Goal: Use online tool/utility: Utilize a website feature to perform a specific function

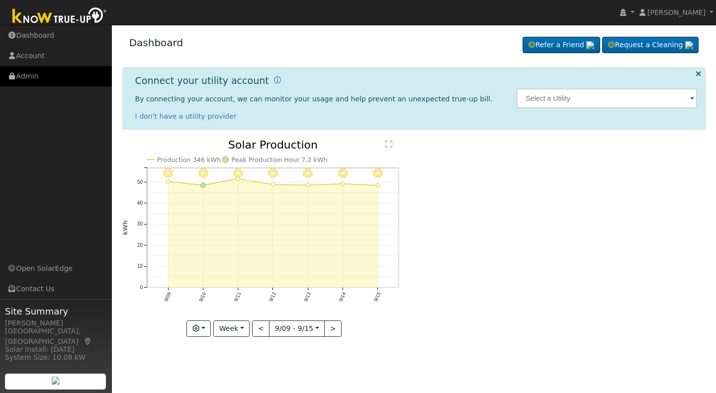
click at [27, 74] on link "Admin" at bounding box center [56, 76] width 112 height 20
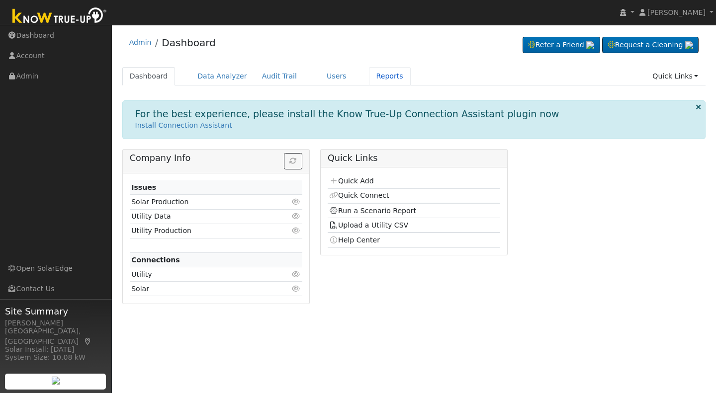
click at [370, 73] on link "Reports" at bounding box center [390, 76] width 42 height 18
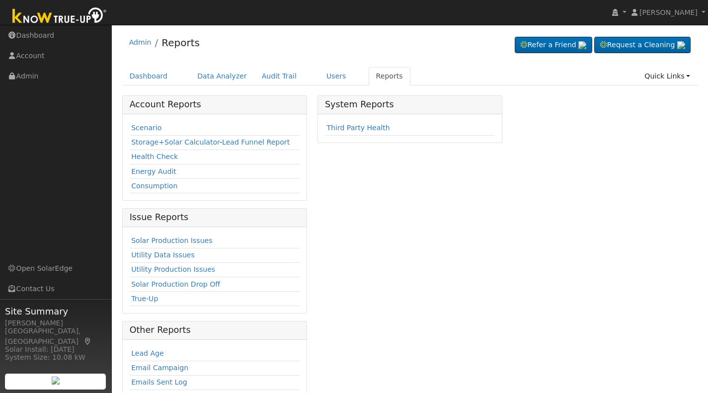
click at [133, 126] on link "Scenario" at bounding box center [146, 128] width 30 height 8
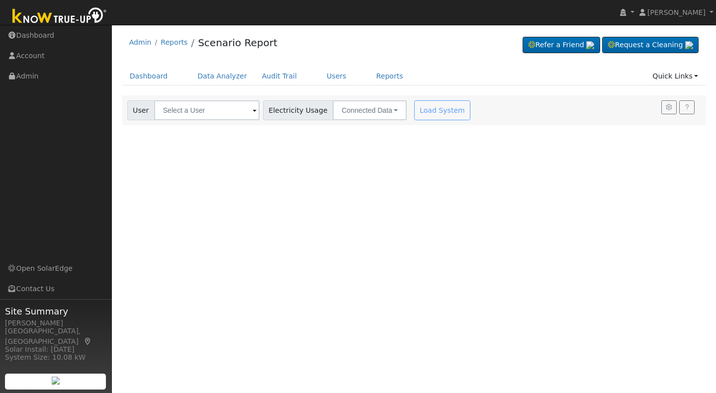
click at [253, 108] on span at bounding box center [255, 110] width 4 height 11
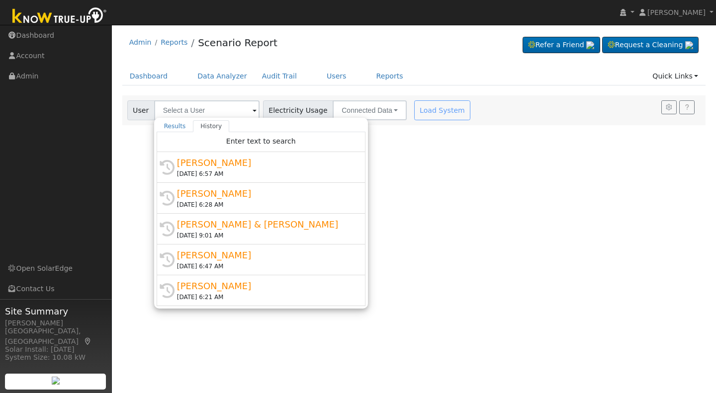
click at [191, 165] on div "Ron Lemos" at bounding box center [265, 162] width 177 height 13
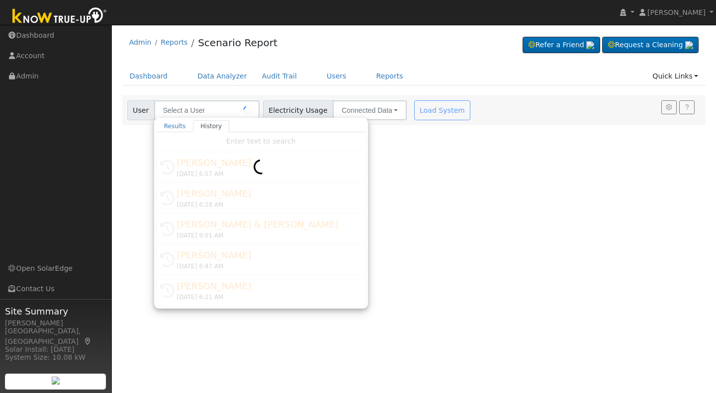
type input "Ron Lemos"
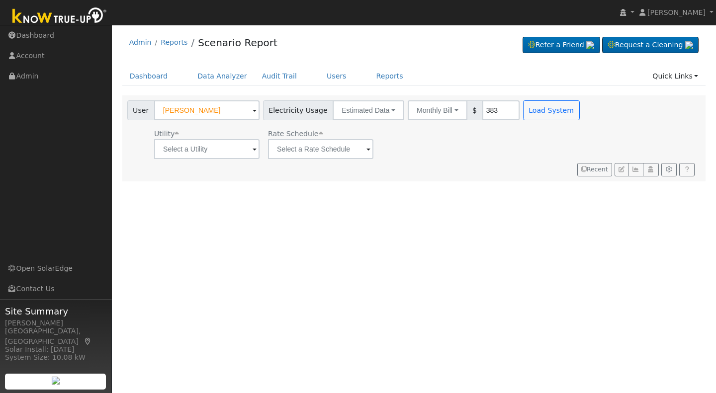
click at [482, 107] on input "383" at bounding box center [500, 110] width 37 height 20
click at [485, 106] on input "383" at bounding box center [500, 110] width 37 height 20
drag, startPoint x: 485, startPoint y: 106, endPoint x: 462, endPoint y: 110, distance: 23.1
click at [462, 110] on div "Monthly Bill Annual Consumption Monthly Bill $ 383" at bounding box center [464, 110] width 112 height 20
type input "199"
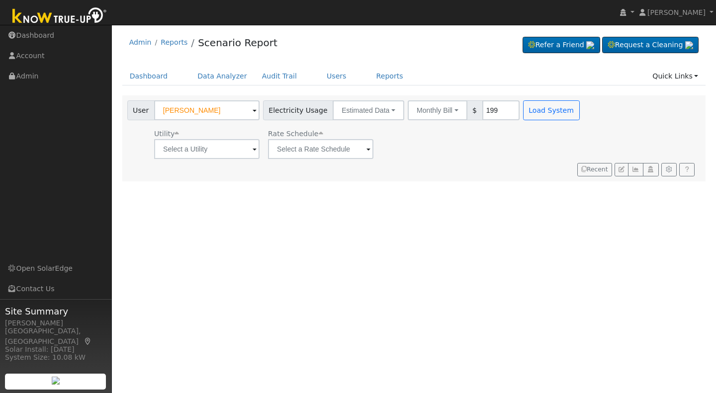
click at [470, 162] on div "User Ron Lemos Account Default Account Default Account 575 Chiswick Way, Cambri…" at bounding box center [414, 138] width 584 height 86
click at [253, 147] on span at bounding box center [255, 149] width 4 height 11
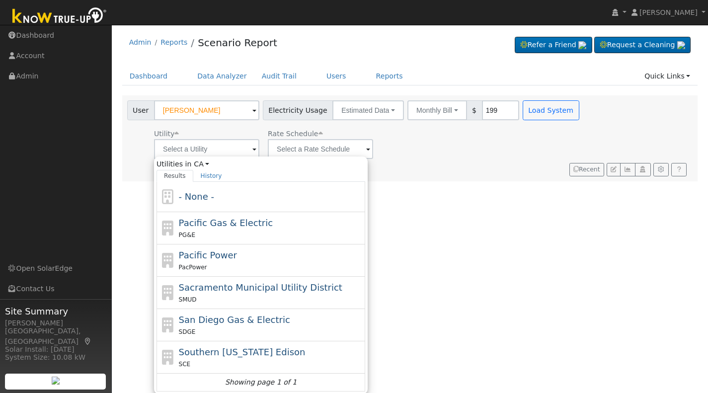
click at [208, 224] on span "Pacific Gas & Electric" at bounding box center [226, 223] width 94 height 10
type input "Pacific Gas & Electric"
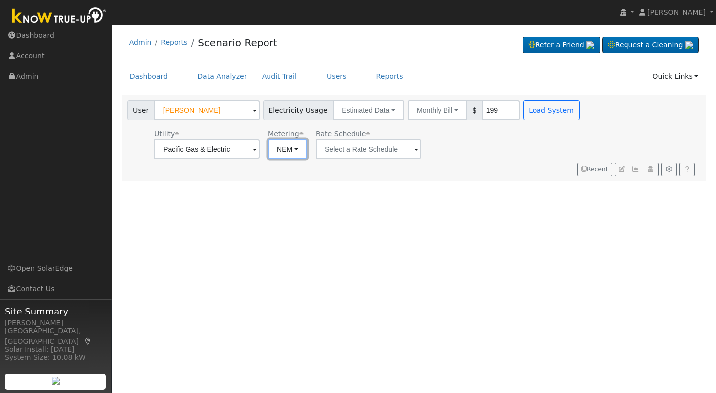
click at [295, 149] on button "NEM" at bounding box center [287, 149] width 39 height 20
click at [283, 187] on link "NBT" at bounding box center [300, 185] width 69 height 14
type input "E-ELEC"
click at [467, 146] on button "ACC Plus" at bounding box center [455, 149] width 54 height 20
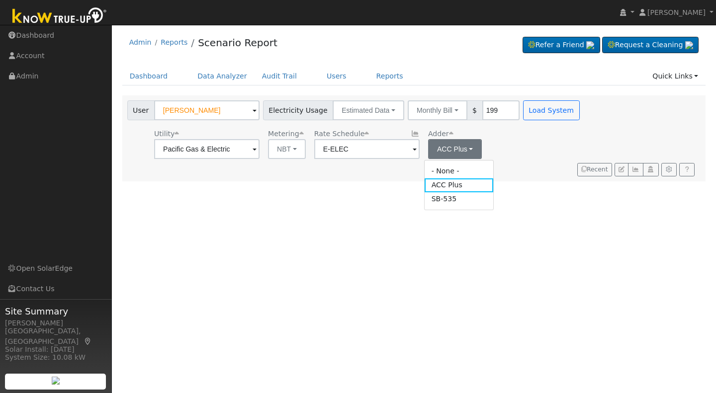
click at [437, 199] on link "SB-535" at bounding box center [459, 199] width 69 height 14
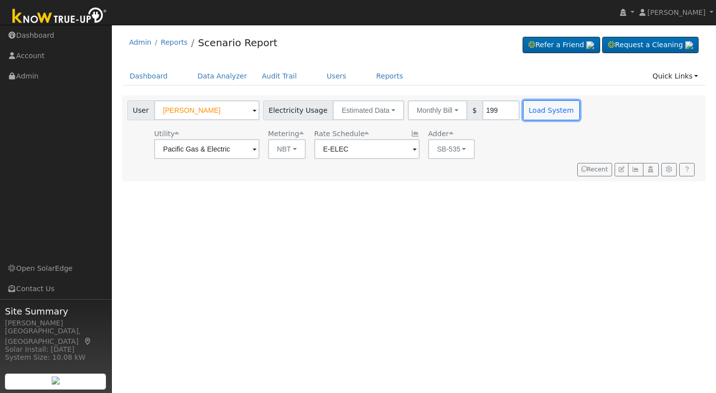
click at [538, 108] on button "Load System" at bounding box center [551, 110] width 57 height 20
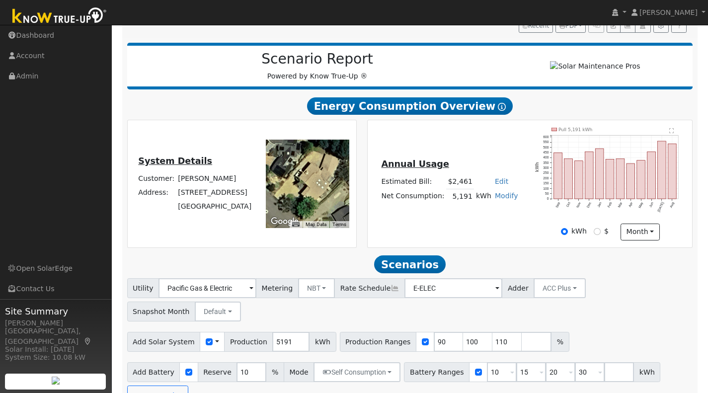
scroll to position [128, 0]
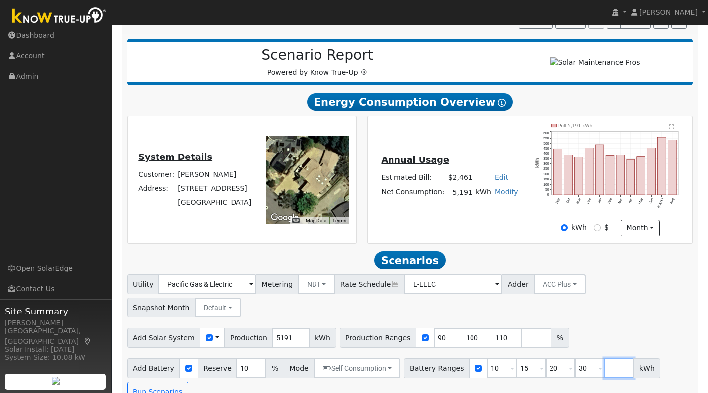
click at [605, 358] on input "number" at bounding box center [620, 368] width 30 height 20
type input "13.5"
type input "15"
type input "20"
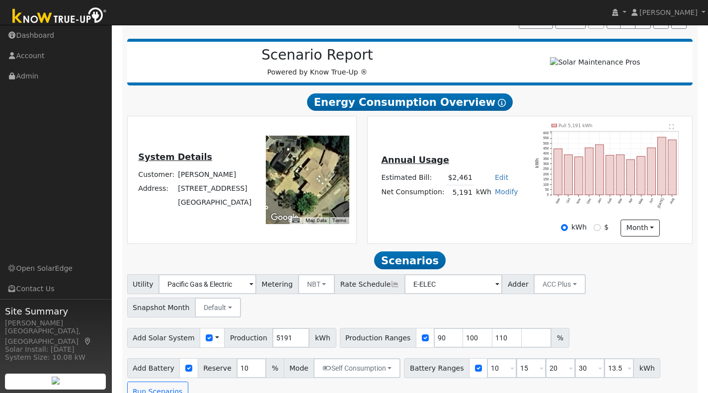
type input "30"
click at [523, 242] on div "Annual Usage Estimated Bill: $2,461 Edit Estimated Bill $ Annual Net Consumptio…" at bounding box center [530, 179] width 325 height 127
click at [522, 328] on input "number" at bounding box center [537, 338] width 30 height 20
type input "121"
click at [142, 382] on button "Run Scenarios" at bounding box center [157, 392] width 61 height 20
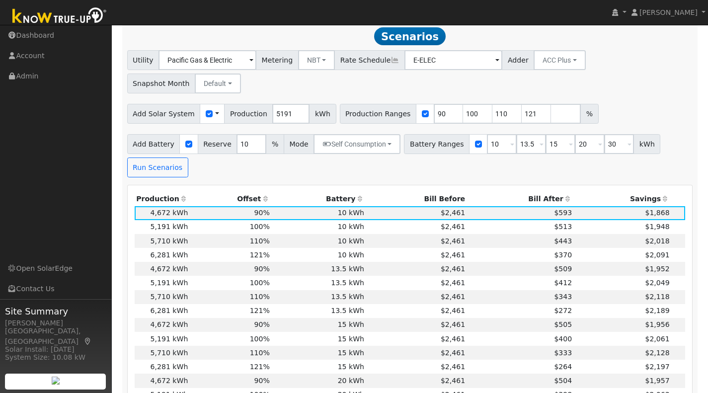
scroll to position [353, 0]
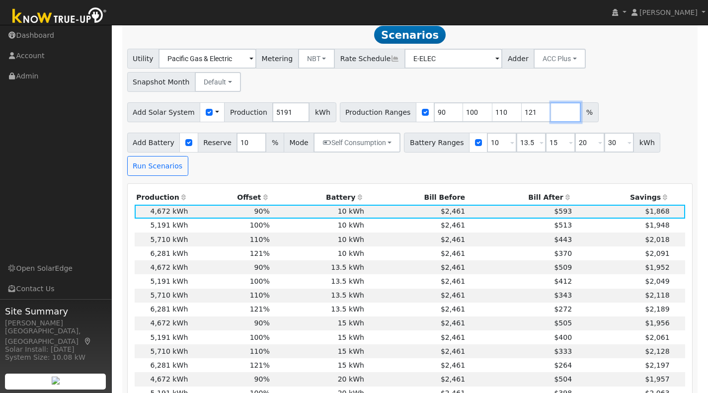
click at [551, 102] on input "number" at bounding box center [566, 112] width 30 height 20
type input "120"
type input "121"
click at [154, 156] on button "Run Scenarios" at bounding box center [157, 166] width 61 height 20
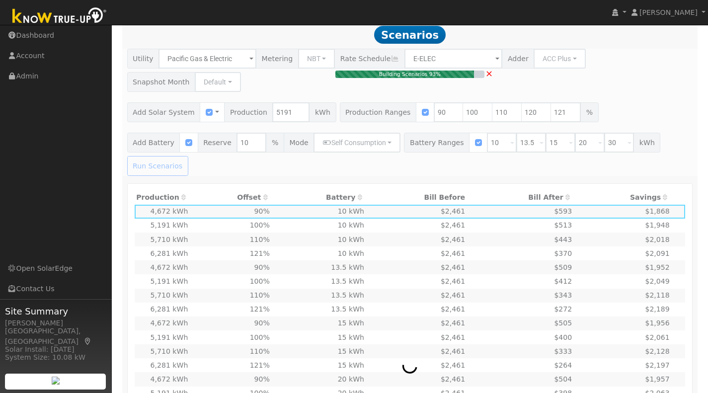
click at [488, 68] on span "×" at bounding box center [489, 73] width 7 height 10
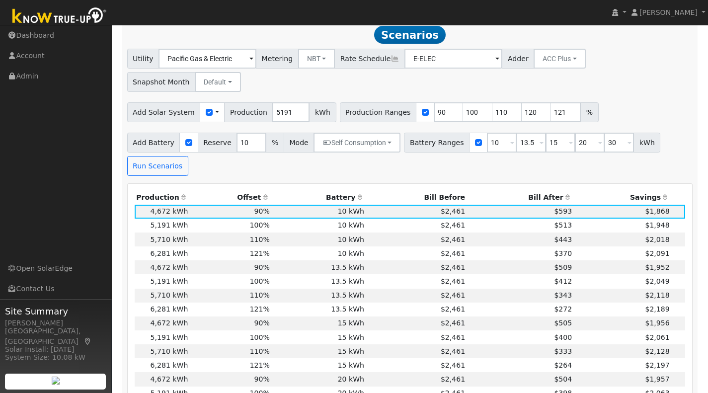
click at [488, 75] on div "Utility Pacific Gas & Electric Metering NBT NEM NBT Rate Schedule E-ELEC Adder …" at bounding box center [410, 112] width 577 height 127
click at [555, 68] on button "ACC Plus" at bounding box center [560, 59] width 52 height 20
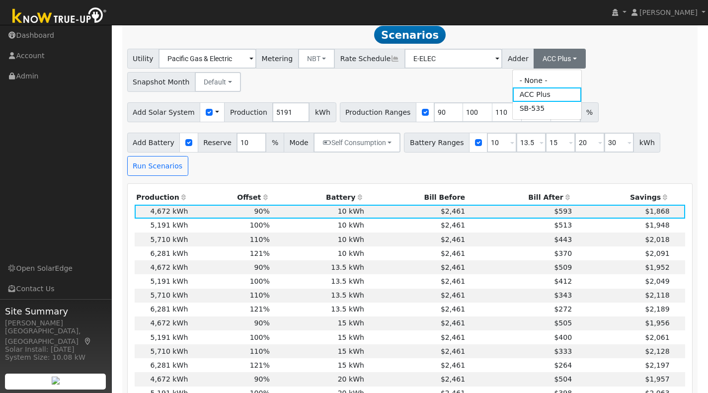
click at [528, 112] on link "SB-535" at bounding box center [547, 109] width 69 height 14
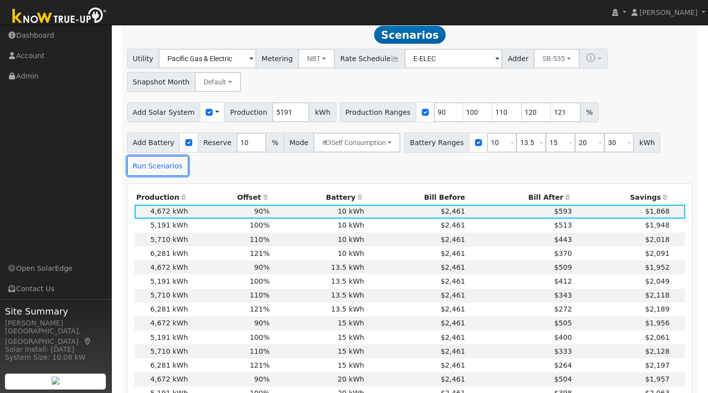
click at [155, 168] on button "Run Scenarios" at bounding box center [157, 166] width 61 height 20
click at [225, 330] on td "120%" at bounding box center [231, 324] width 82 height 14
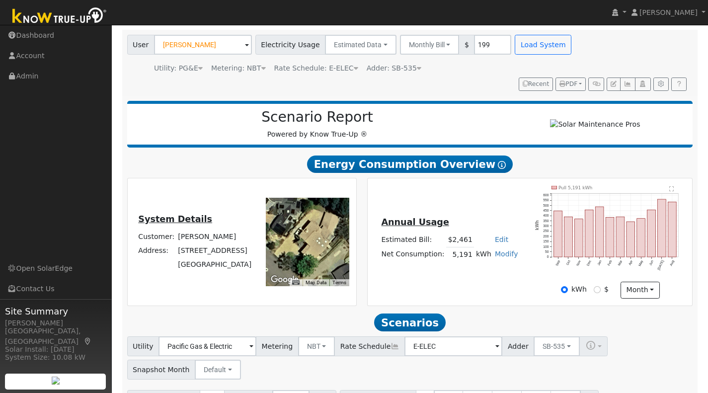
scroll to position [59, 0]
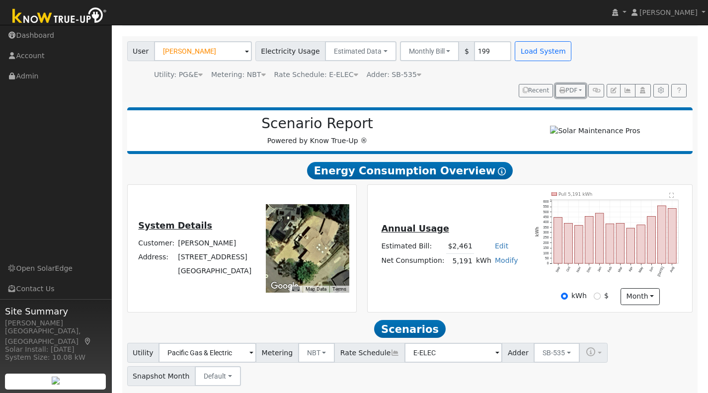
click at [562, 92] on icon "button" at bounding box center [563, 90] width 6 height 6
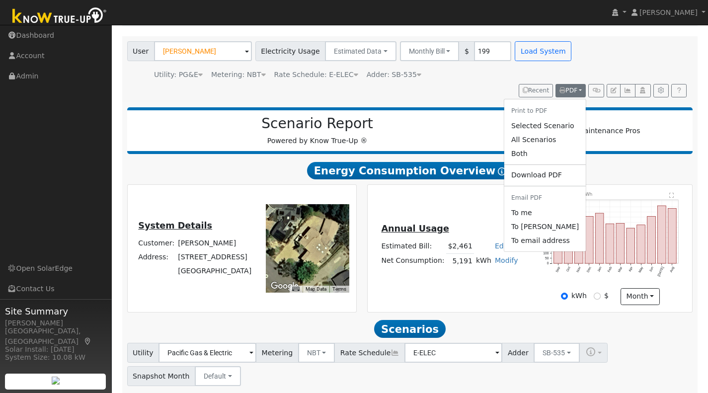
click at [530, 128] on link "Selected Scenario" at bounding box center [546, 126] width 82 height 14
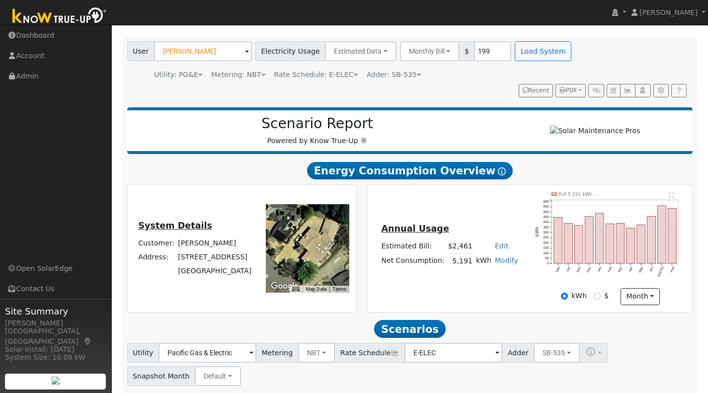
scroll to position [60, 0]
